Goal: Transaction & Acquisition: Purchase product/service

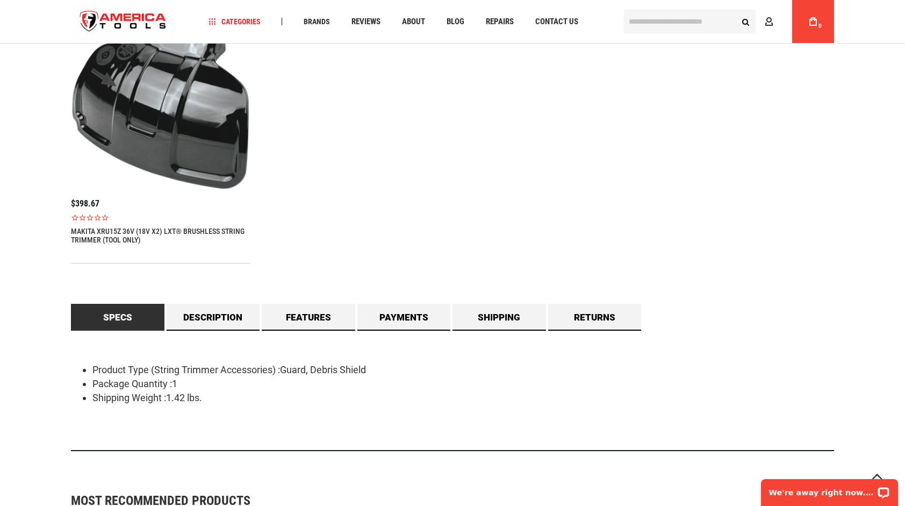
scroll to position [753, 0]
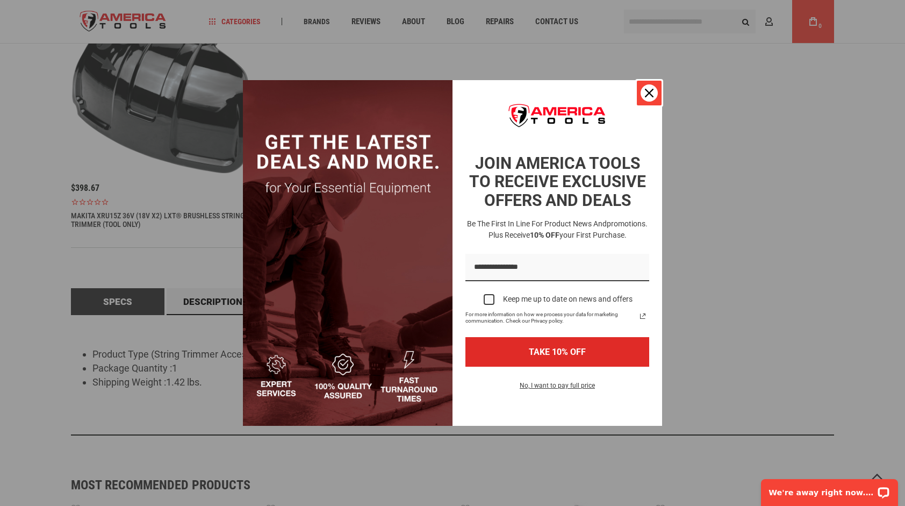
click at [645, 92] on icon "close icon" at bounding box center [649, 93] width 9 height 9
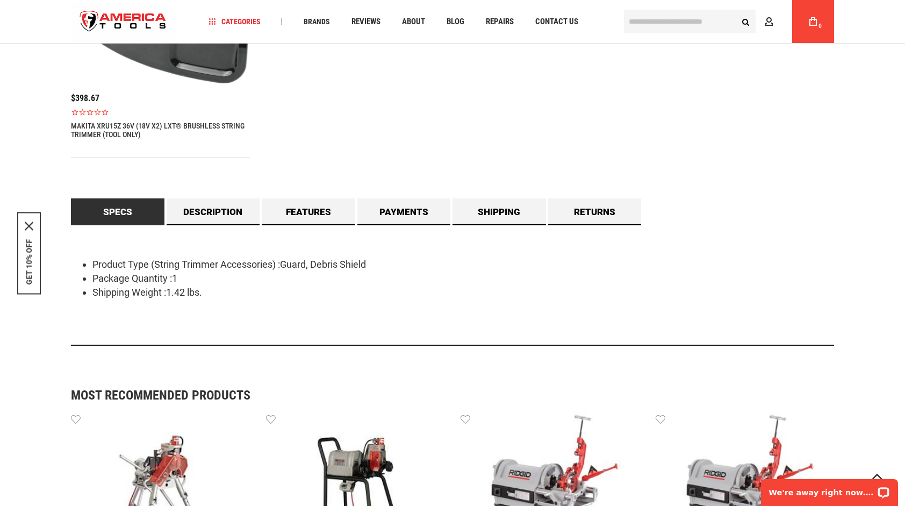
scroll to position [860, 0]
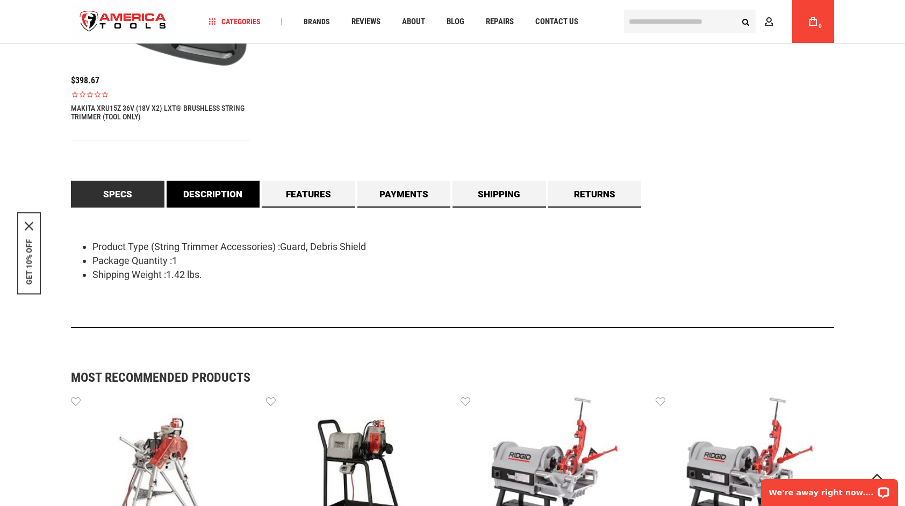
click at [212, 200] on link "Description" at bounding box center [214, 194] width 94 height 27
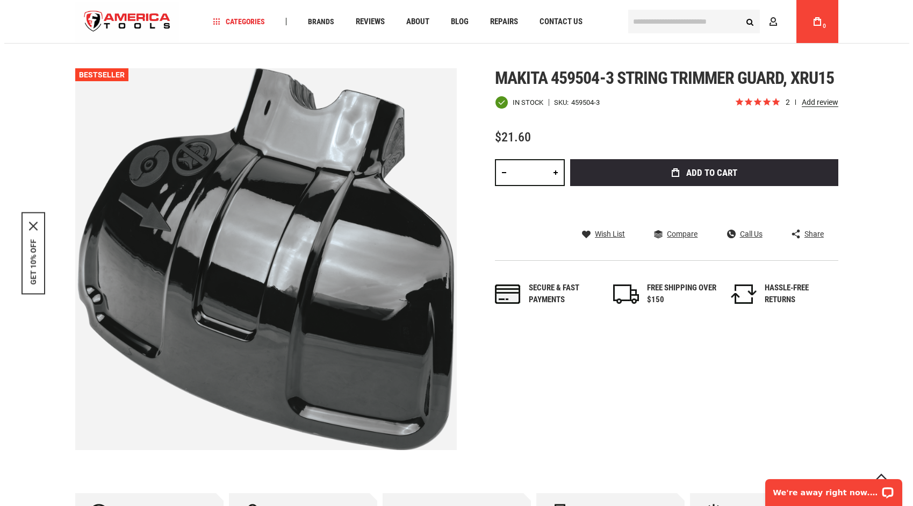
scroll to position [108, 0]
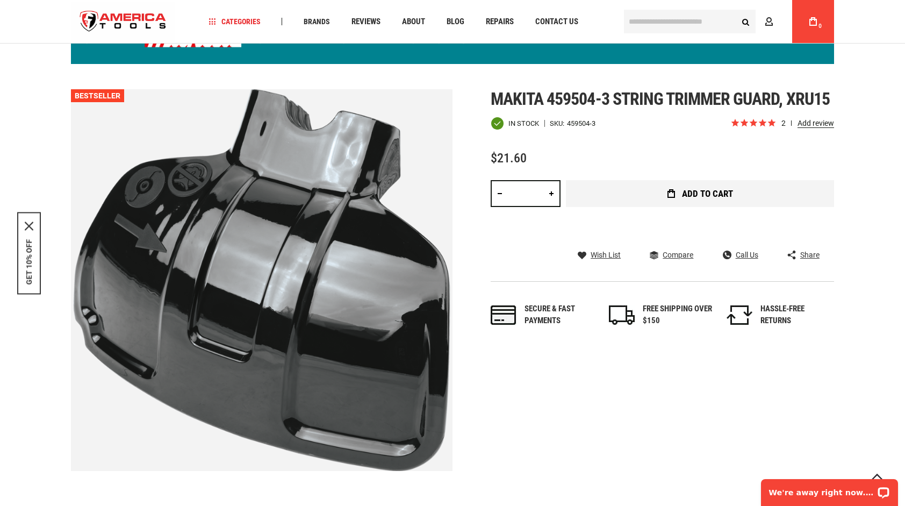
click at [696, 189] on span "Add to Cart" at bounding box center [707, 193] width 51 height 9
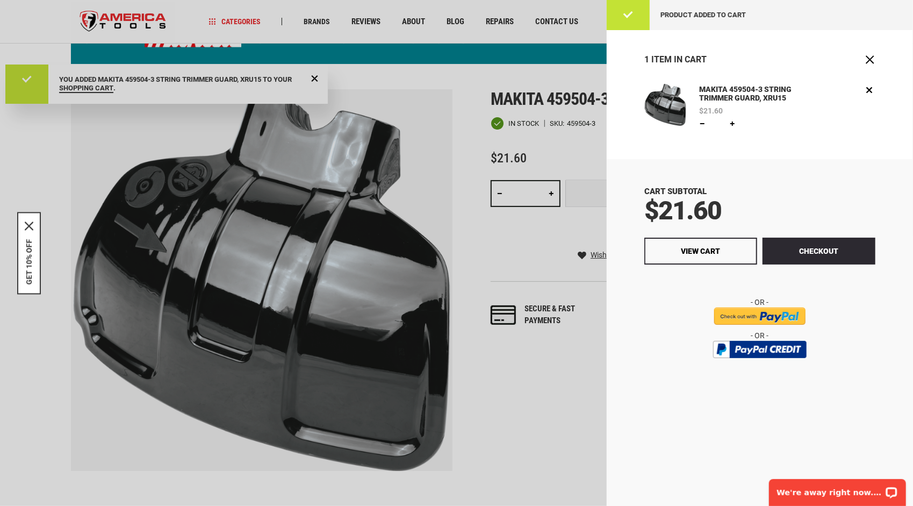
scroll to position [0, 0]
click at [754, 312] on input "image" at bounding box center [759, 316] width 91 height 17
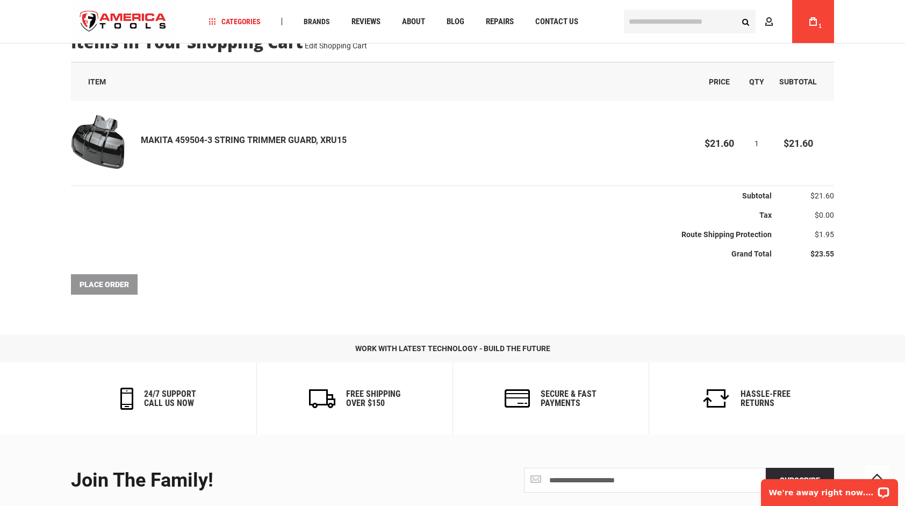
scroll to position [283, 0]
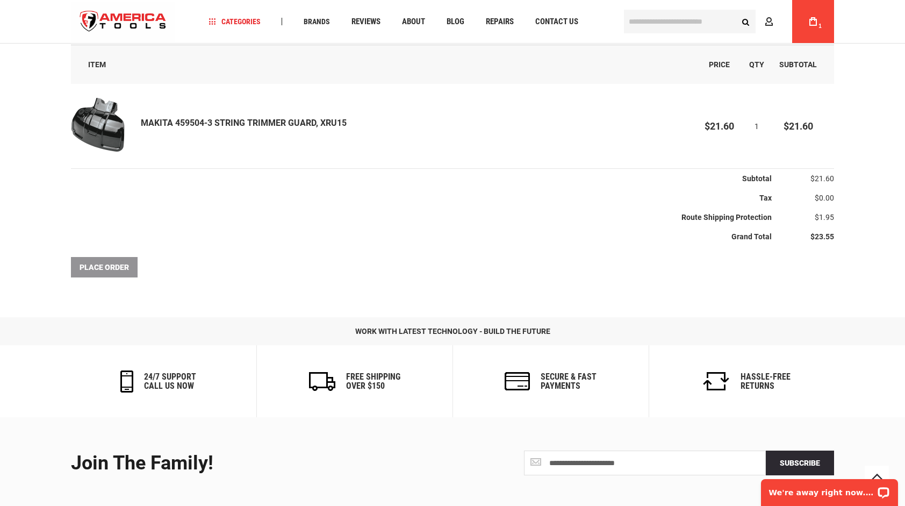
click at [102, 266] on div "Place Order" at bounding box center [452, 267] width 763 height 20
click at [444, 214] on th "Route Shipping Protection" at bounding box center [421, 217] width 701 height 19
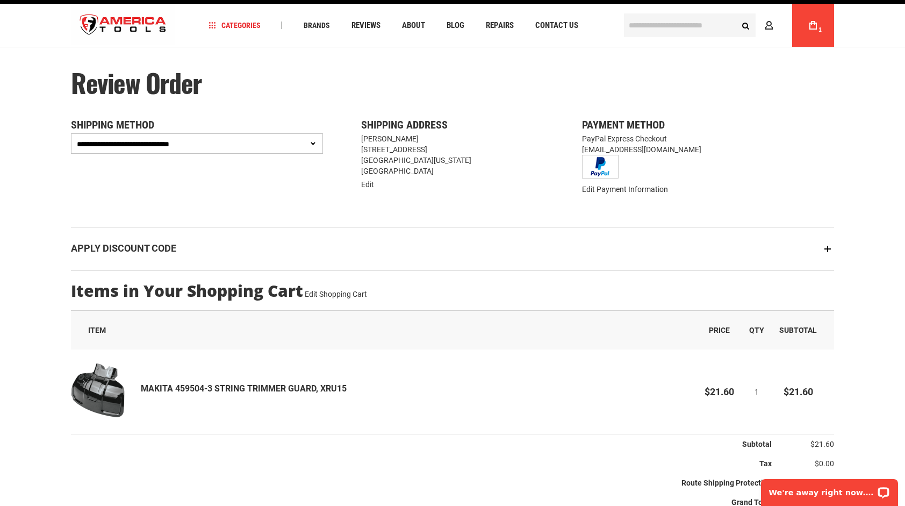
scroll to position [0, 0]
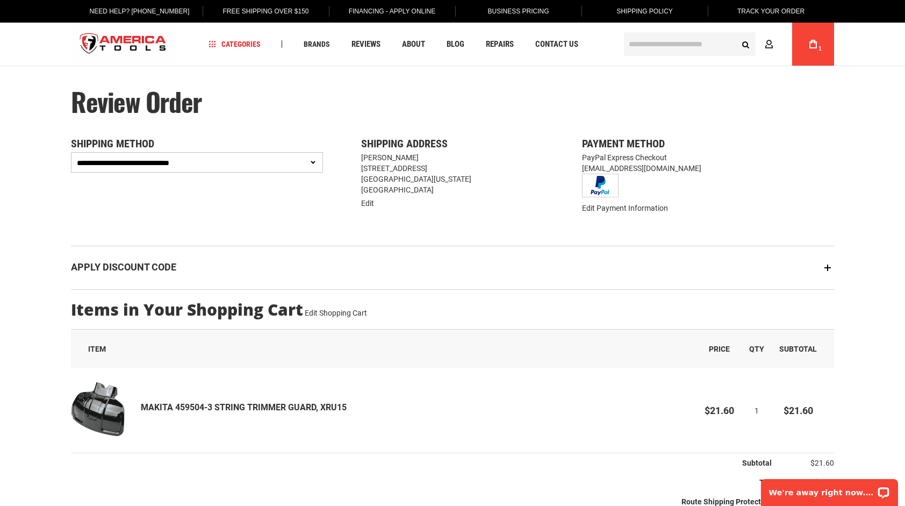
click at [449, 249] on div "Apply Discount Code" at bounding box center [452, 268] width 763 height 44
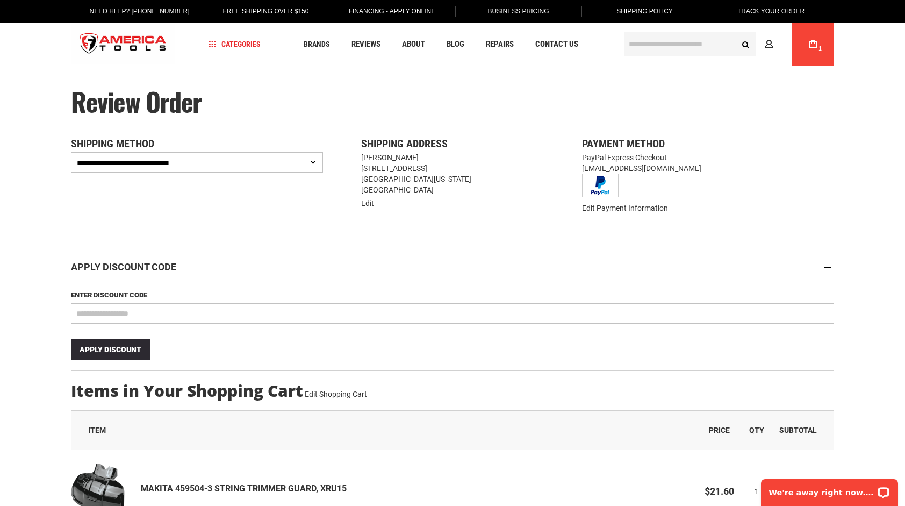
click at [212, 173] on div "PayPal Express Checkout darcykelly@yahoo.com" at bounding box center [452, 176] width 763 height 48
click at [205, 167] on select "**********" at bounding box center [197, 162] width 252 height 20
select select "**********"
click at [71, 152] on select "**********" at bounding box center [197, 162] width 252 height 20
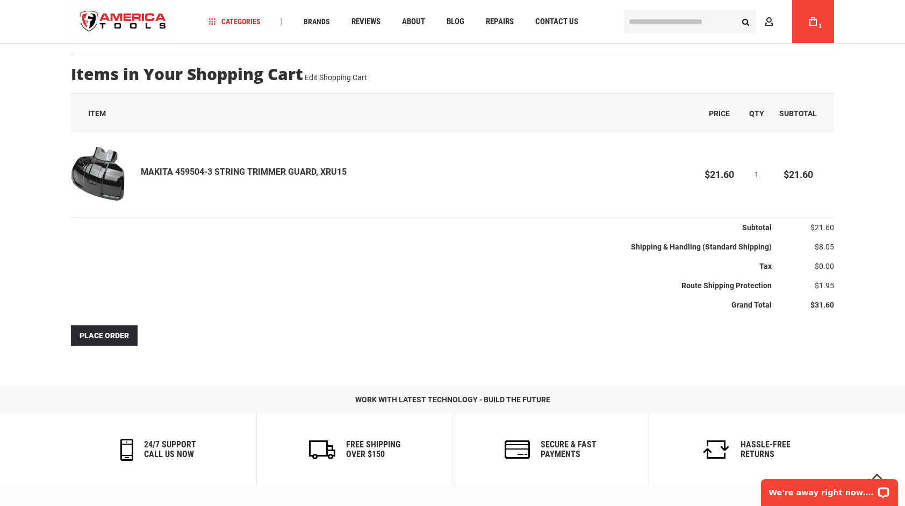
scroll to position [323, 0]
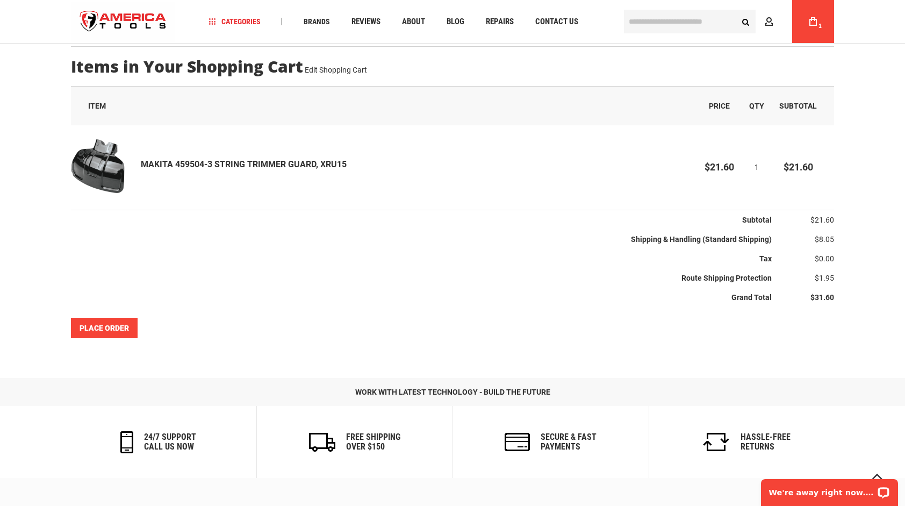
click at [104, 324] on span "Place Order" at bounding box center [104, 328] width 49 height 9
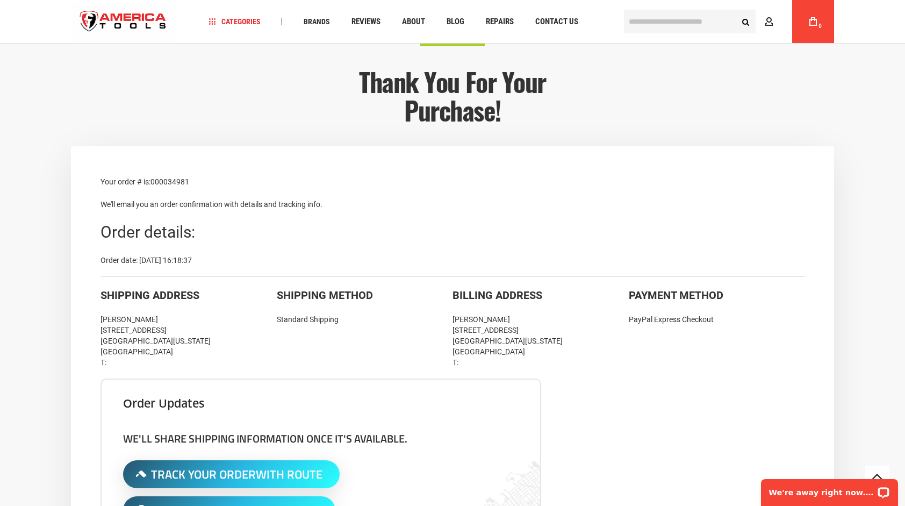
scroll to position [108, 0]
